Goal: Information Seeking & Learning: Learn about a topic

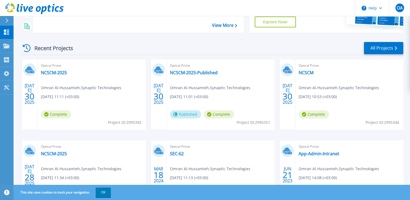
scroll to position [81, 0]
click at [50, 72] on link "NCSCM-2025" at bounding box center [54, 72] width 26 height 5
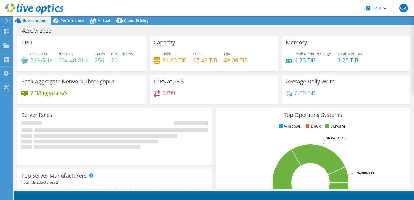
select select "USD"
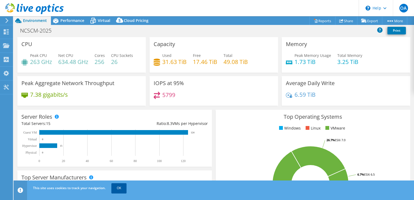
click at [125, 193] on div "This site uses cookies to track your navigation. OK" at bounding box center [224, 187] width 384 height 15
click at [123, 191] on link "OK" at bounding box center [118, 188] width 15 height 10
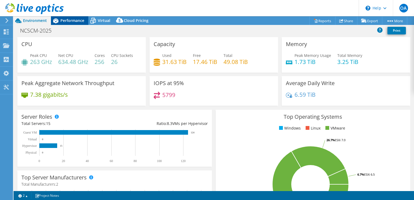
click at [68, 22] on span "Performance" at bounding box center [72, 20] width 24 height 5
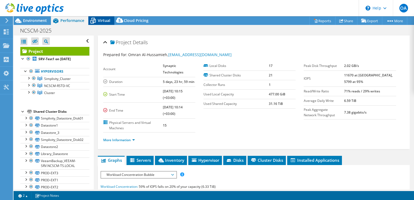
click at [98, 21] on icon at bounding box center [92, 20] width 9 height 9
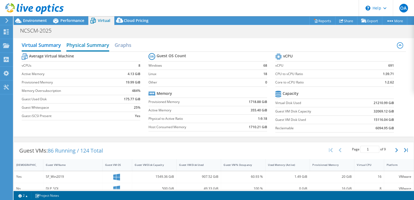
click at [94, 47] on h2 "Physical Summary" at bounding box center [87, 46] width 43 height 12
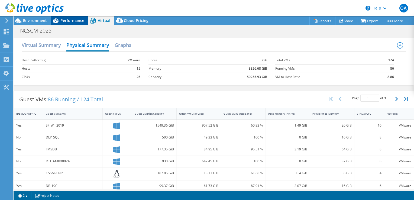
click at [66, 20] on span "Performance" at bounding box center [72, 20] width 24 height 5
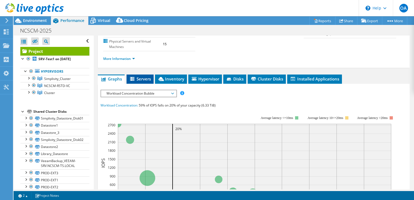
click at [139, 76] on span "Servers" at bounding box center [140, 78] width 22 height 5
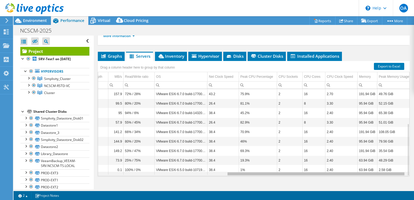
scroll to position [0, 224]
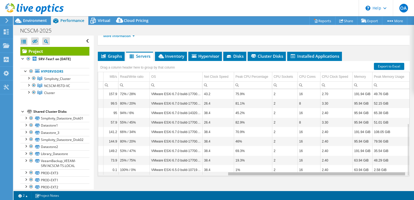
drag, startPoint x: 234, startPoint y: 167, endPoint x: 415, endPoint y: 169, distance: 180.5
click at [414, 169] on html "OA End User Omran Al-Hussamieh [EMAIL_ADDRESS][DOMAIN_NAME] Synaptic Technologi…" at bounding box center [207, 100] width 414 height 200
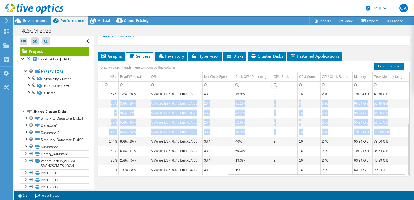
drag, startPoint x: 384, startPoint y: 83, endPoint x: 392, endPoint y: 126, distance: 43.6
click at [392, 127] on tbody "simplivity-node2.ncscm-ts.local 423 272.00 GiB 244.00 GiB 28.00 GiB 3 9 0.00 10…" at bounding box center [144, 103] width 532 height 142
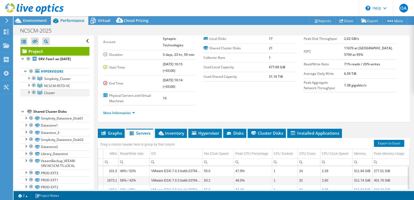
click at [28, 93] on div at bounding box center [28, 91] width 5 height 5
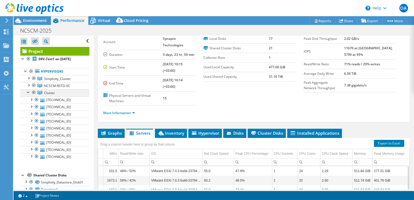
click at [28, 93] on div at bounding box center [28, 91] width 5 height 5
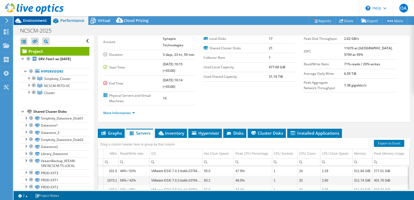
click at [30, 20] on span "Environment" at bounding box center [35, 20] width 24 height 5
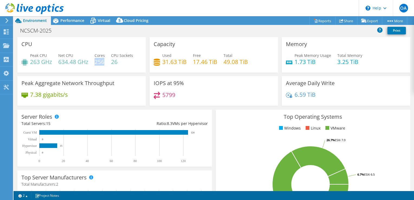
drag, startPoint x: 105, startPoint y: 63, endPoint x: 96, endPoint y: 63, distance: 8.4
click at [96, 63] on h4 "256" at bounding box center [100, 62] width 10 height 6
drag, startPoint x: 96, startPoint y: 63, endPoint x: 100, endPoint y: 69, distance: 6.2
click at [100, 69] on div "Peak CPU 263 GHz Net CPU 634.48 GHz Cores 256 CPU Sockets 26" at bounding box center [81, 62] width 120 height 18
drag, startPoint x: 105, startPoint y: 62, endPoint x: 94, endPoint y: 61, distance: 10.8
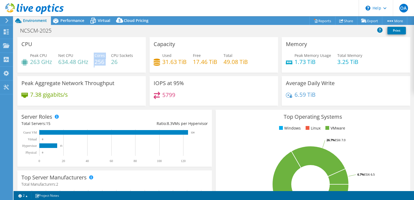
click at [94, 61] on div "Peak CPU 263 GHz Net CPU 634.48 GHz Cores 256 CPU Sockets 26" at bounding box center [81, 62] width 120 height 18
drag, startPoint x: 59, startPoint y: 62, endPoint x: 84, endPoint y: 67, distance: 25.0
click at [84, 67] on div "Peak CPU 263 GHz Net CPU 634.48 GHz Cores 256 CPU Sockets 26" at bounding box center [81, 62] width 120 height 18
drag, startPoint x: 84, startPoint y: 67, endPoint x: 105, endPoint y: 73, distance: 22.0
click at [105, 73] on div "CPU Peak CPU 263 GHz Net CPU 634.48 GHz Cores 256 CPU Sockets 26" at bounding box center [81, 56] width 132 height 39
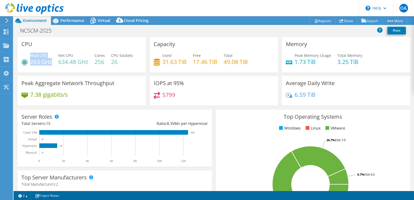
drag, startPoint x: 51, startPoint y: 62, endPoint x: 30, endPoint y: 63, distance: 21.4
click at [30, 63] on div "Peak CPU 263 GHz" at bounding box center [36, 59] width 31 height 12
drag, startPoint x: 30, startPoint y: 63, endPoint x: 64, endPoint y: 64, distance: 34.4
click at [64, 64] on h4 "634.48 GHz" at bounding box center [73, 62] width 30 height 6
